Goal: Find specific page/section

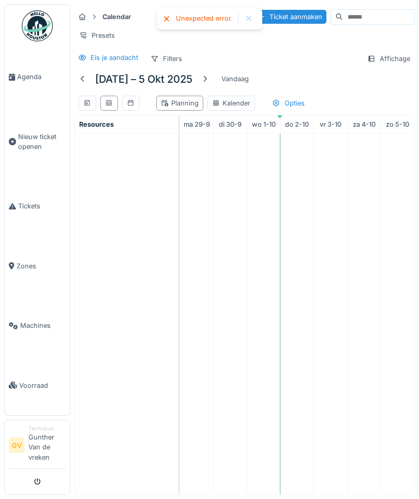
click at [86, 80] on div at bounding box center [83, 79] width 8 height 10
click at [77, 80] on div at bounding box center [82, 79] width 17 height 14
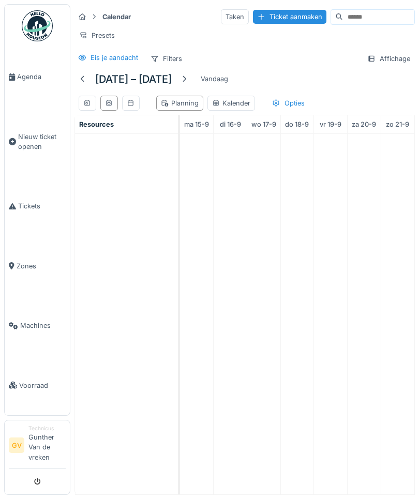
click at [85, 74] on div at bounding box center [83, 79] width 8 height 10
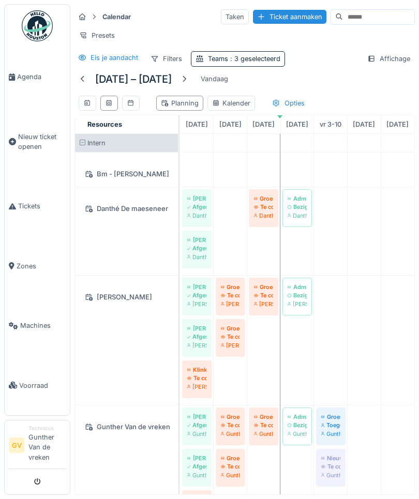
click at [83, 80] on div at bounding box center [83, 79] width 8 height 10
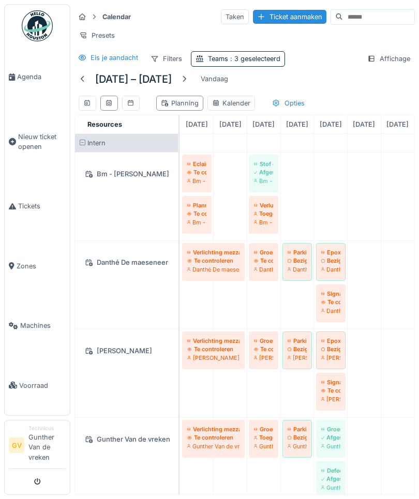
click at [88, 75] on div at bounding box center [82, 79] width 17 height 14
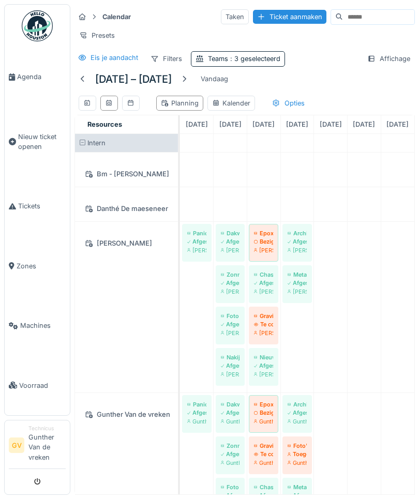
click at [83, 81] on div at bounding box center [83, 79] width 8 height 10
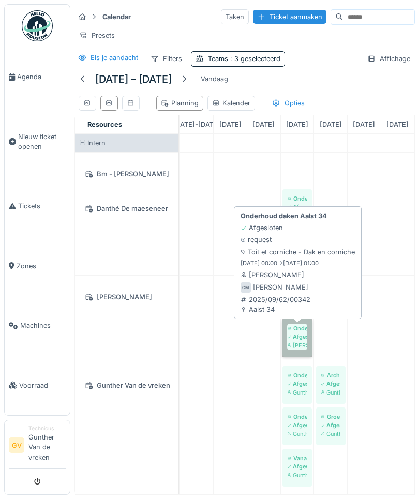
click at [303, 339] on link "Onderhoud daken Aalst 34 Afgesloten [PERSON_NAME]" at bounding box center [296, 338] width 29 height 38
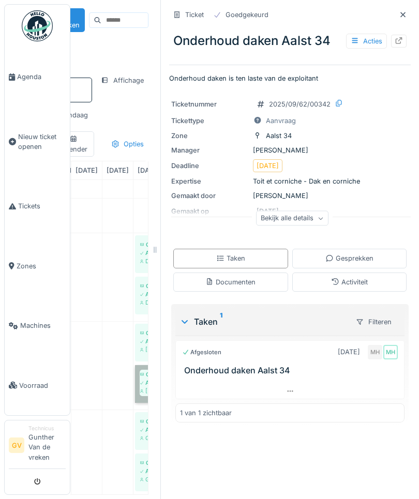
scroll to position [0, 140]
click at [372, 282] on div "Activiteit" at bounding box center [350, 282] width 115 height 19
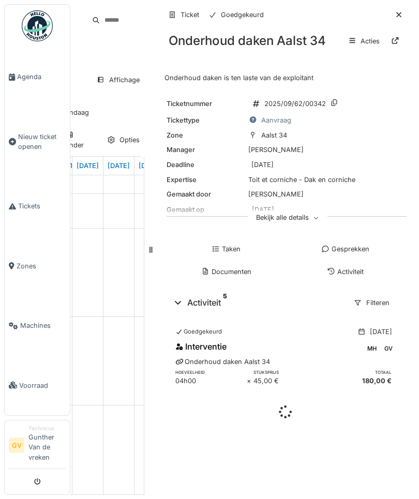
scroll to position [0, 0]
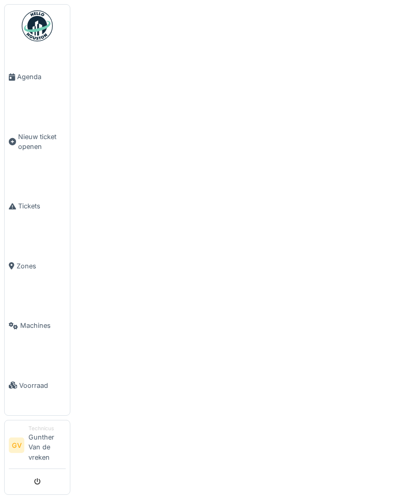
click at [33, 71] on link "Agenda" at bounding box center [37, 76] width 65 height 59
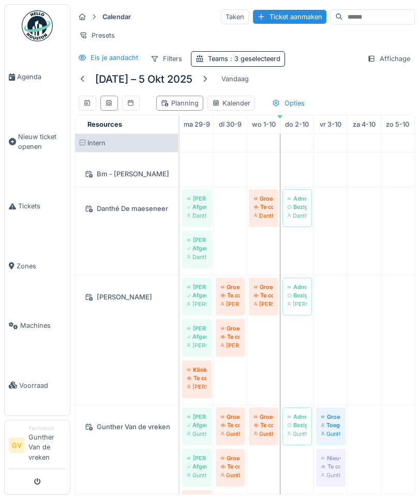
click at [206, 85] on div at bounding box center [205, 79] width 17 height 14
